Goal: Transaction & Acquisition: Purchase product/service

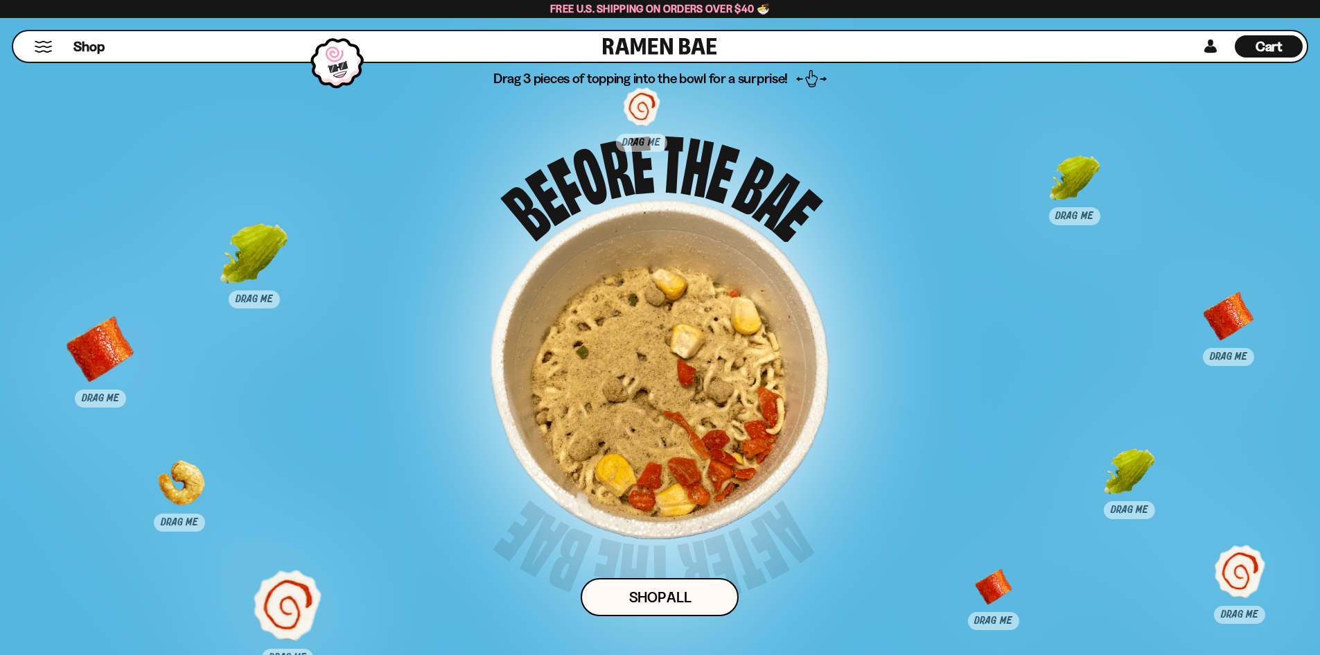
scroll to position [7038, 0]
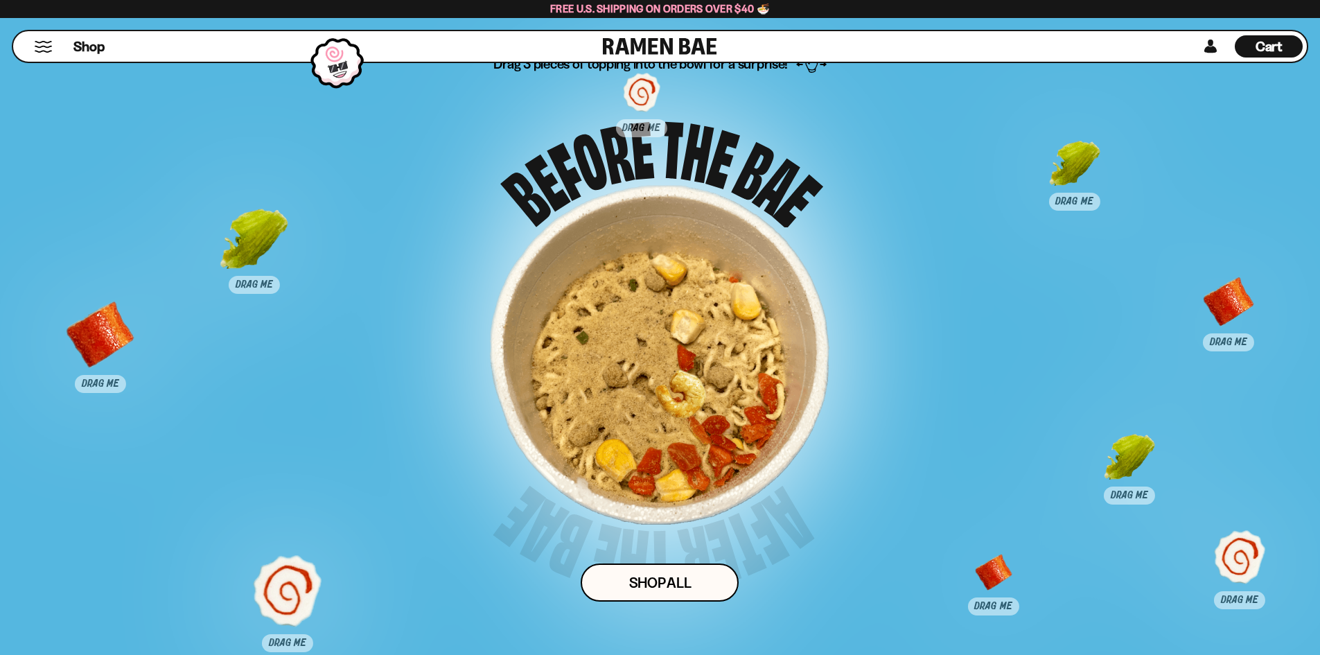
drag, startPoint x: 166, startPoint y: 466, endPoint x: 665, endPoint y: 392, distance: 504.3
click at [665, 392] on div at bounding box center [678, 405] width 69 height 69
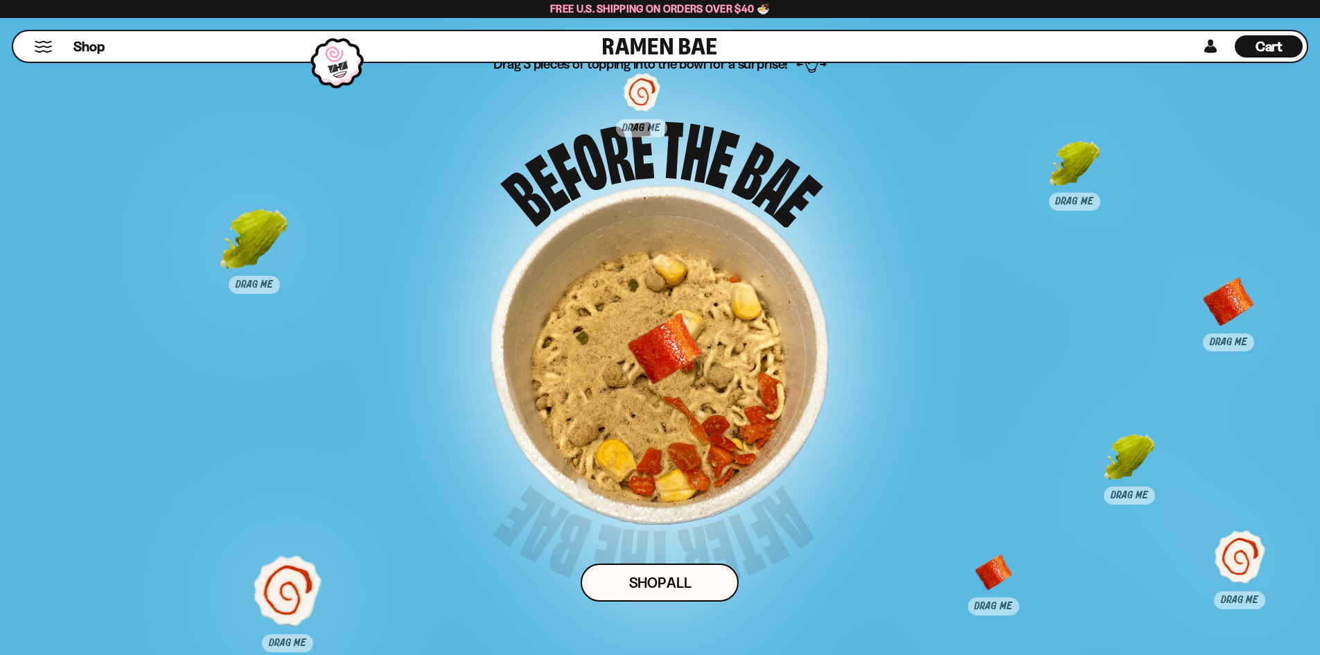
drag, startPoint x: 98, startPoint y: 338, endPoint x: 663, endPoint y: 353, distance: 565.0
click at [663, 353] on div at bounding box center [665, 349] width 69 height 69
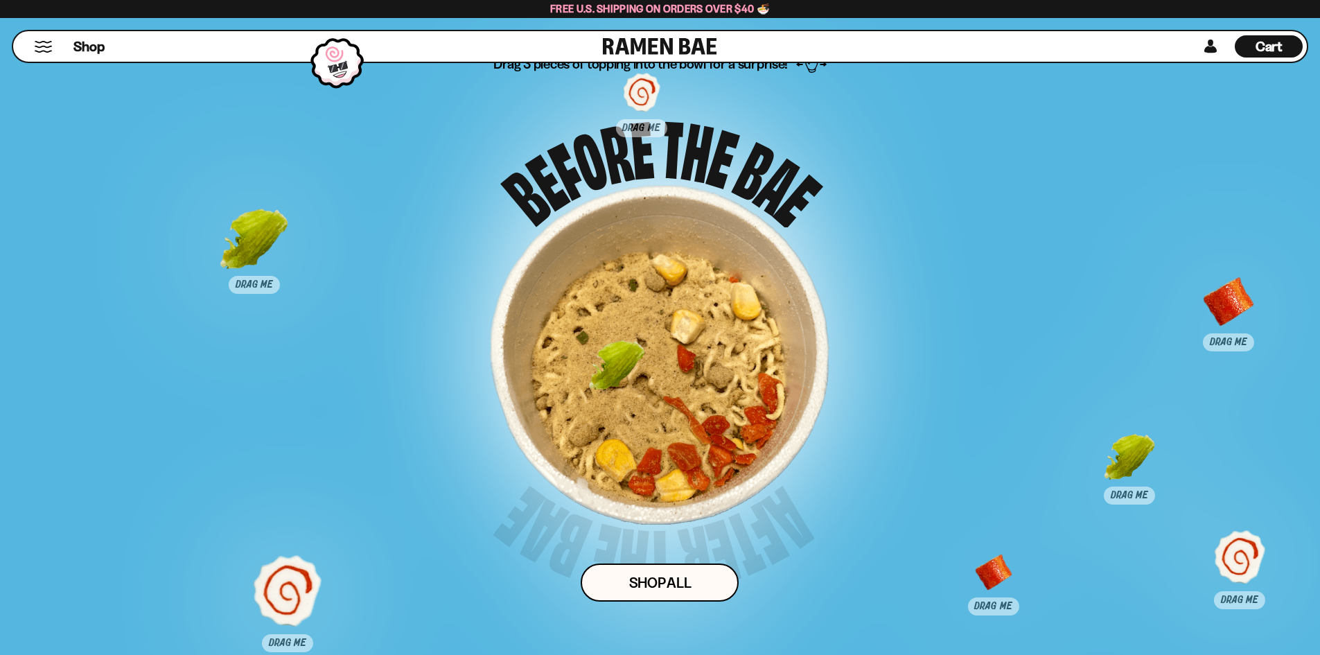
drag, startPoint x: 1073, startPoint y: 166, endPoint x: 615, endPoint y: 368, distance: 500.5
click at [615, 368] on div at bounding box center [616, 376] width 69 height 69
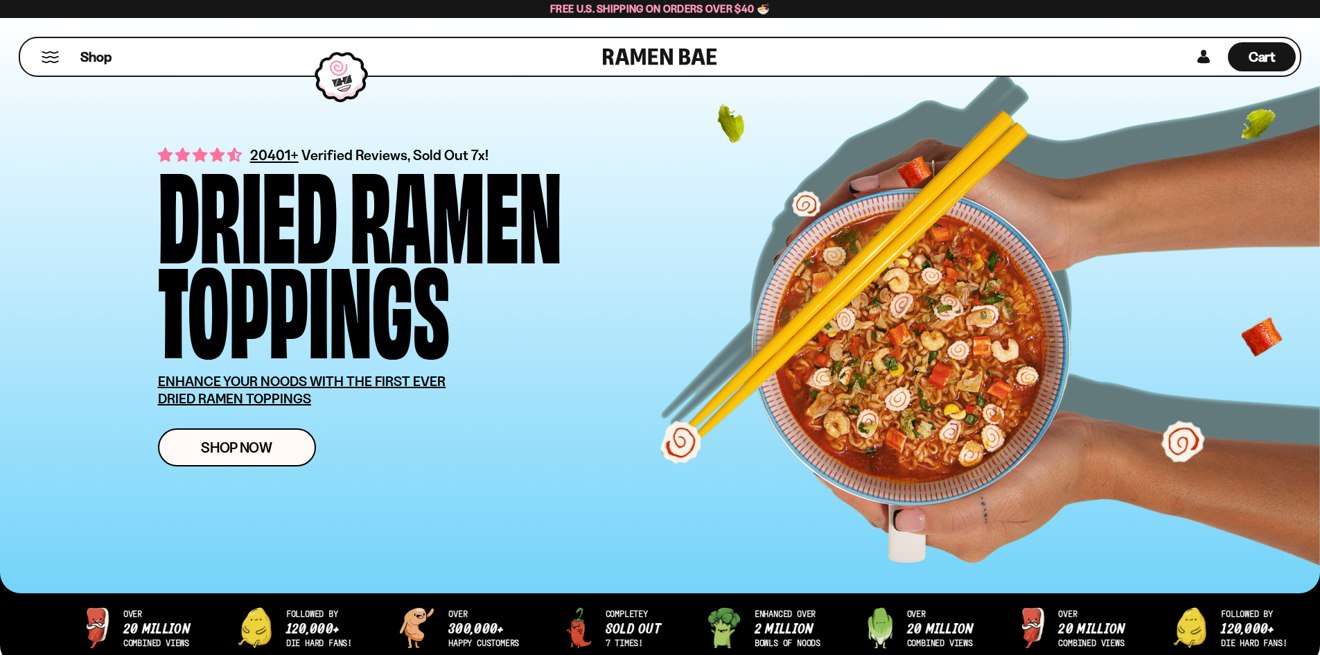
scroll to position [0, 0]
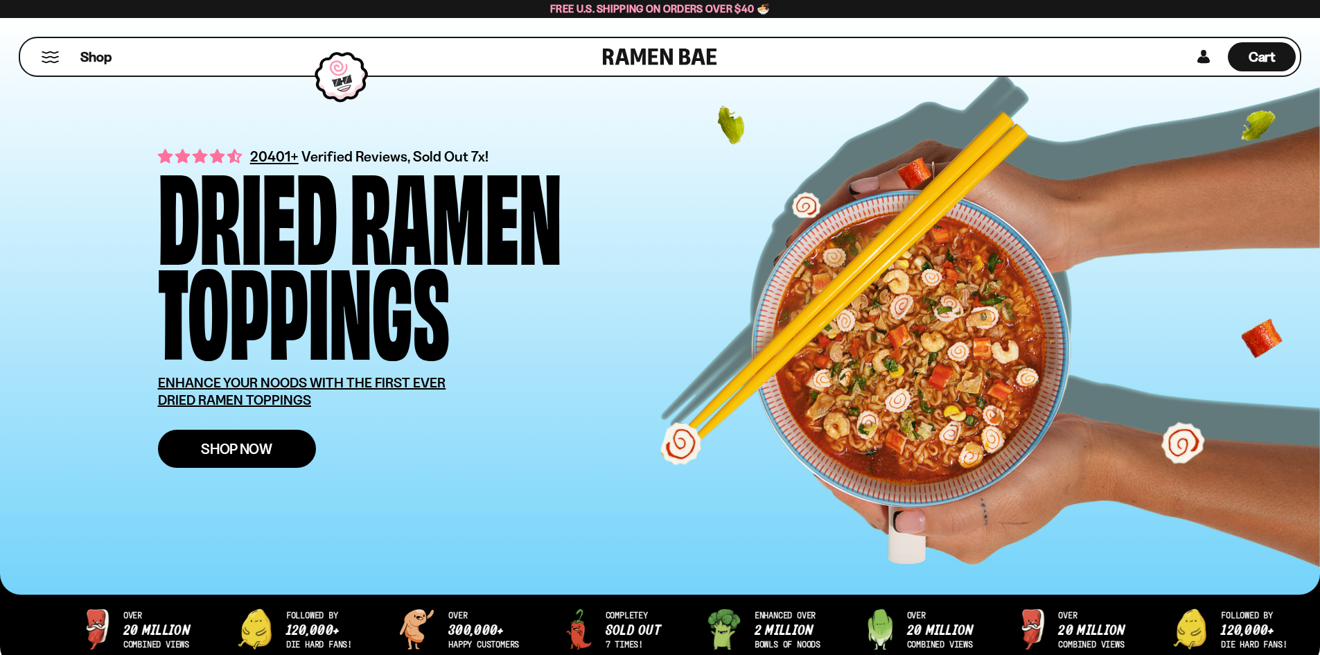
click at [229, 446] on span "Shop Now" at bounding box center [236, 448] width 71 height 15
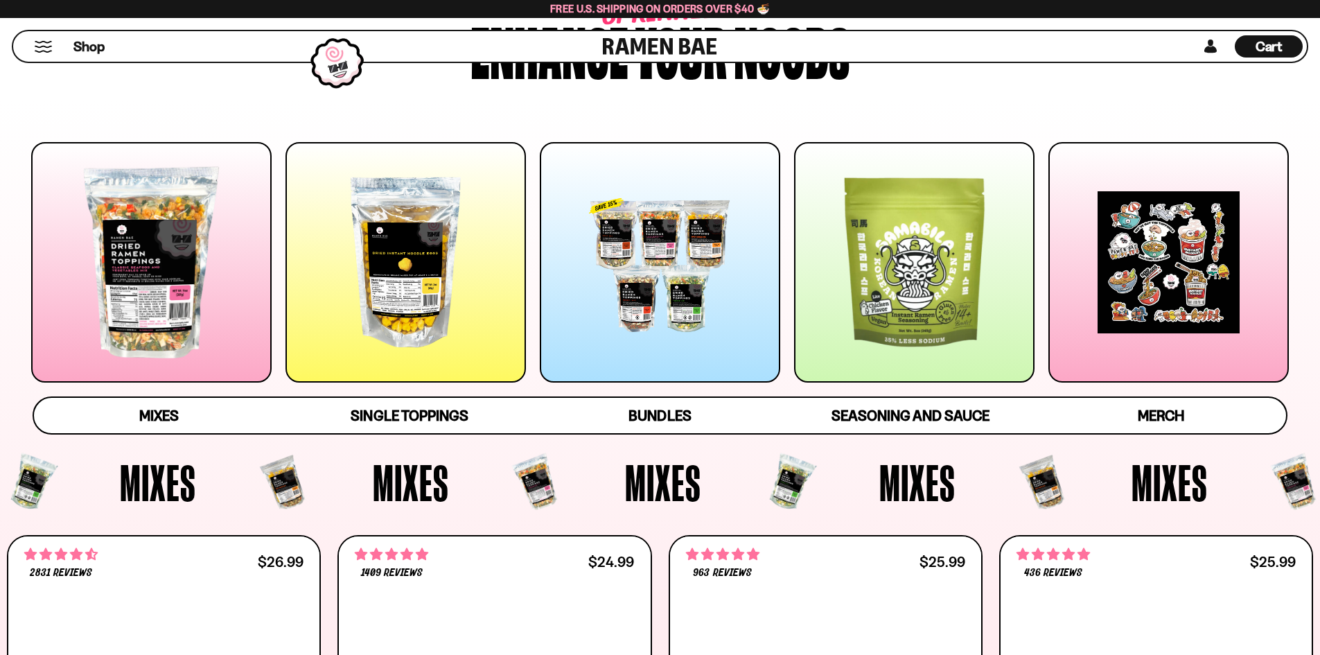
scroll to position [208, 0]
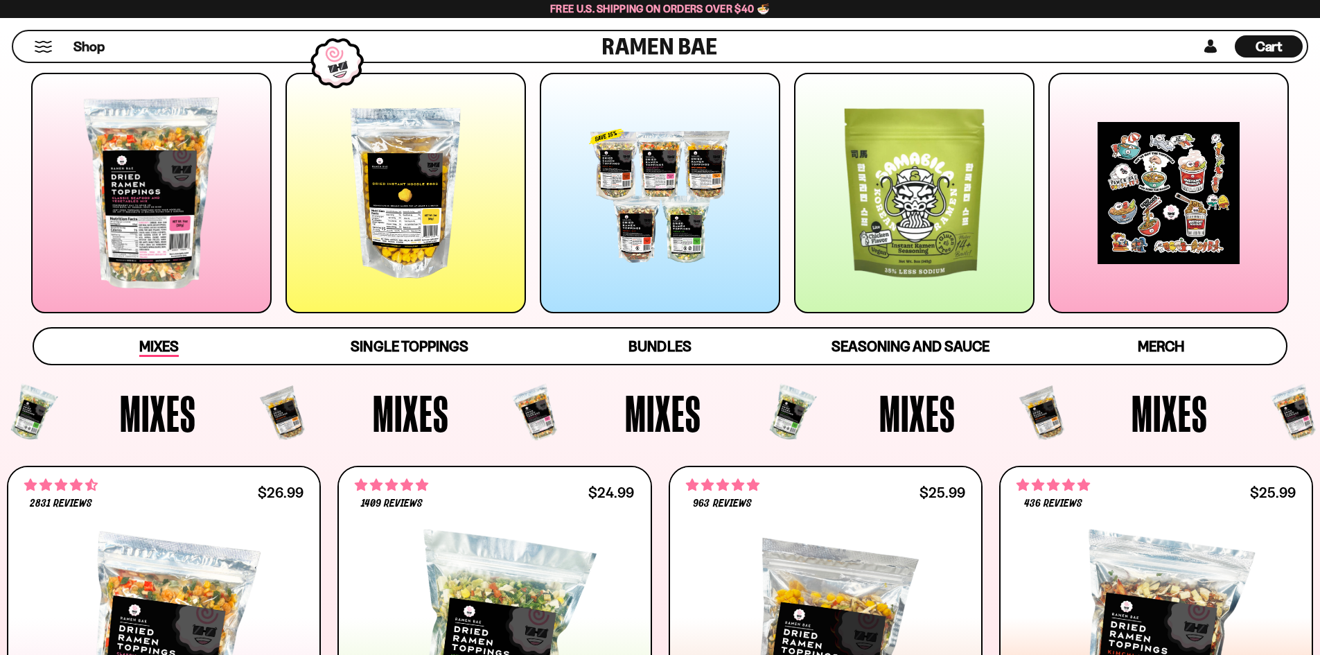
click at [167, 344] on span "Mixes" at bounding box center [159, 346] width 40 height 19
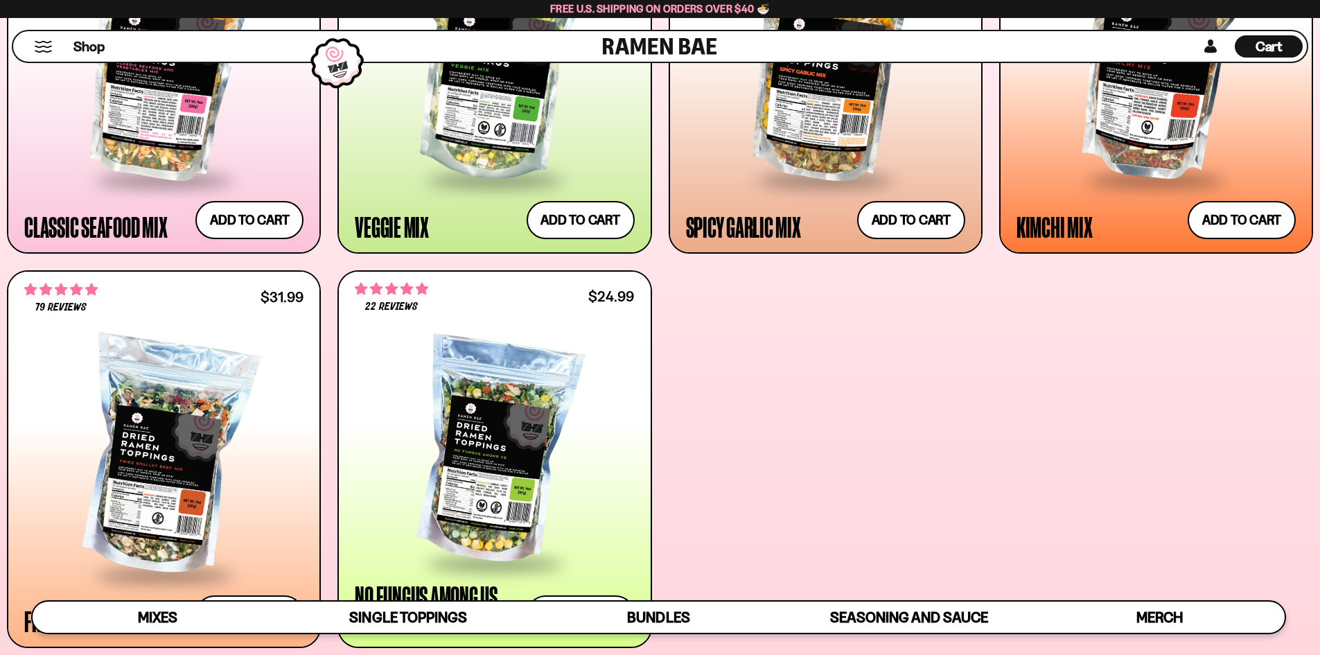
scroll to position [868, 0]
